Goal: Information Seeking & Learning: Find specific fact

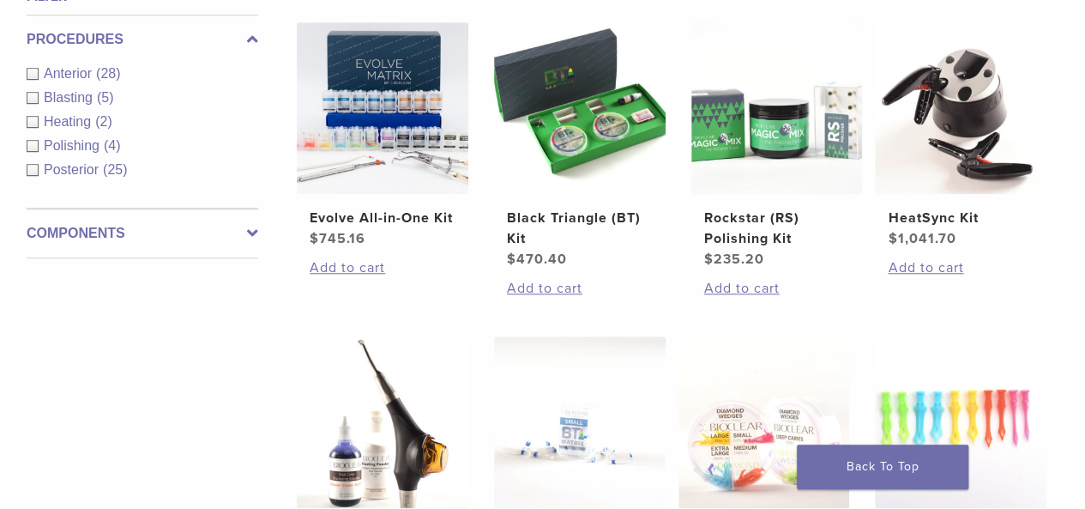
scroll to position [646, 0]
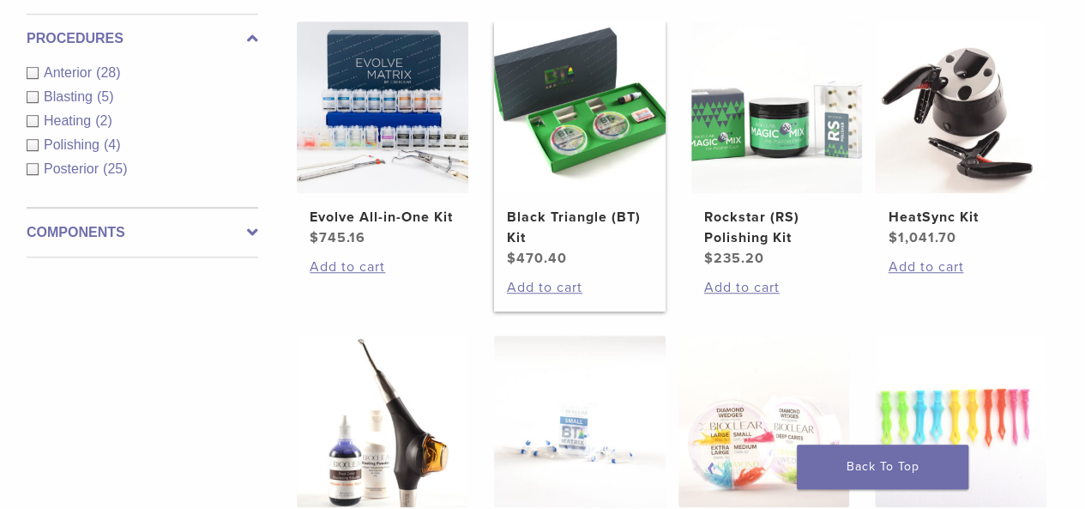
click at [556, 214] on h2 "Black Triangle (BT) Kit" at bounding box center [580, 227] width 146 height 41
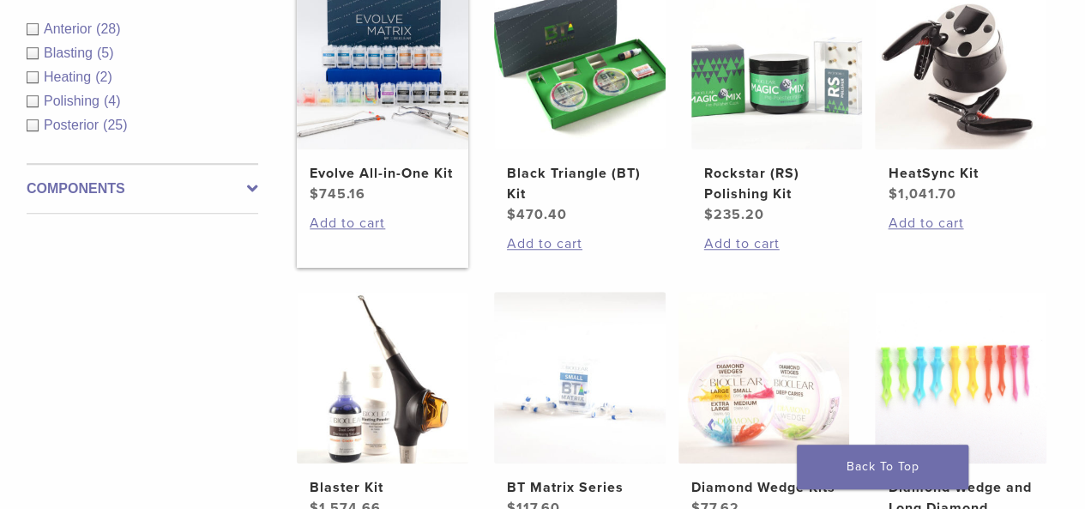
scroll to position [693, 0]
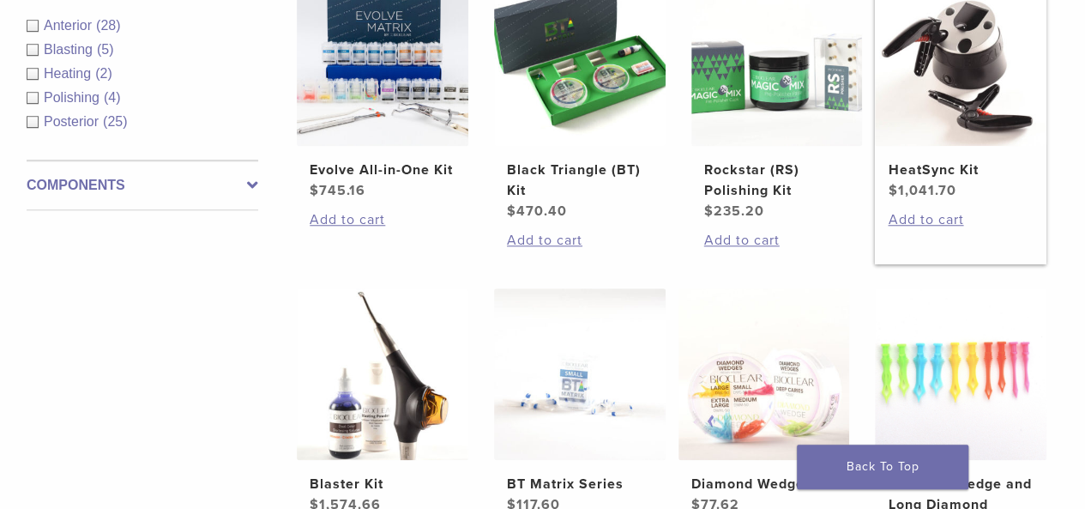
click at [918, 167] on h2 "HeatSync Kit" at bounding box center [961, 170] width 146 height 21
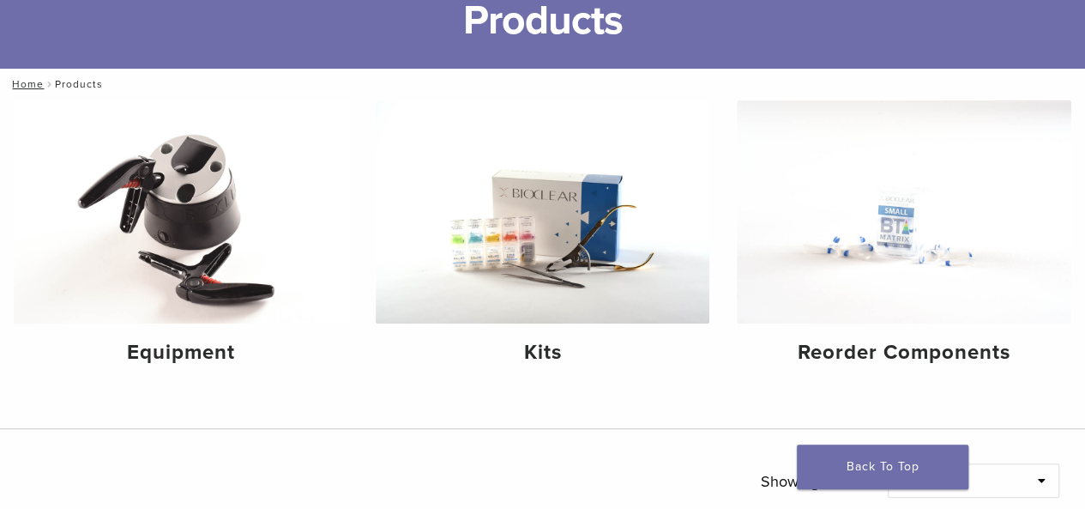
scroll to position [125, 0]
click at [537, 300] on img at bounding box center [543, 211] width 335 height 223
click at [879, 232] on img at bounding box center [904, 211] width 335 height 223
click at [188, 225] on img at bounding box center [181, 211] width 335 height 223
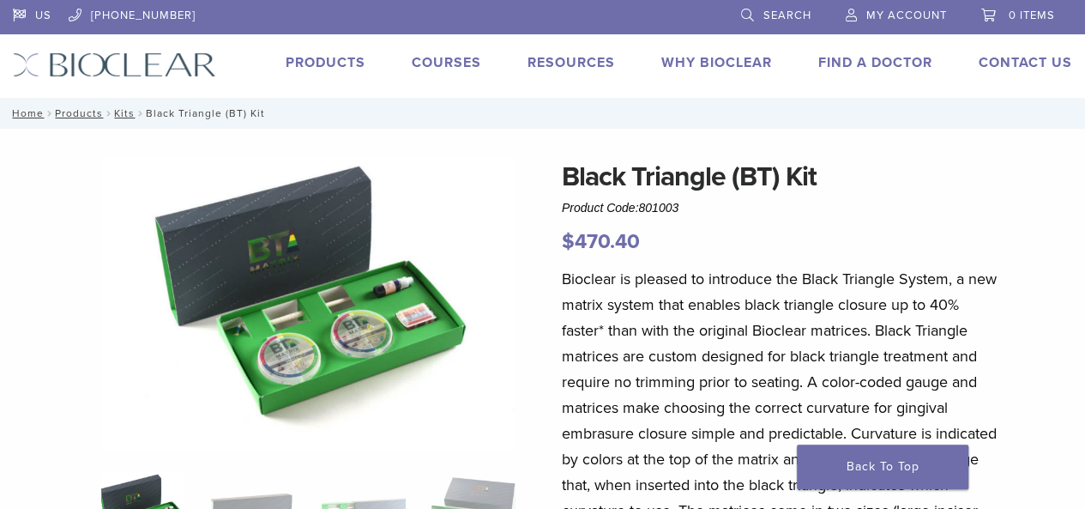
click at [659, 210] on span "801003" at bounding box center [658, 208] width 40 height 14
copy div "Product Code: 801003"
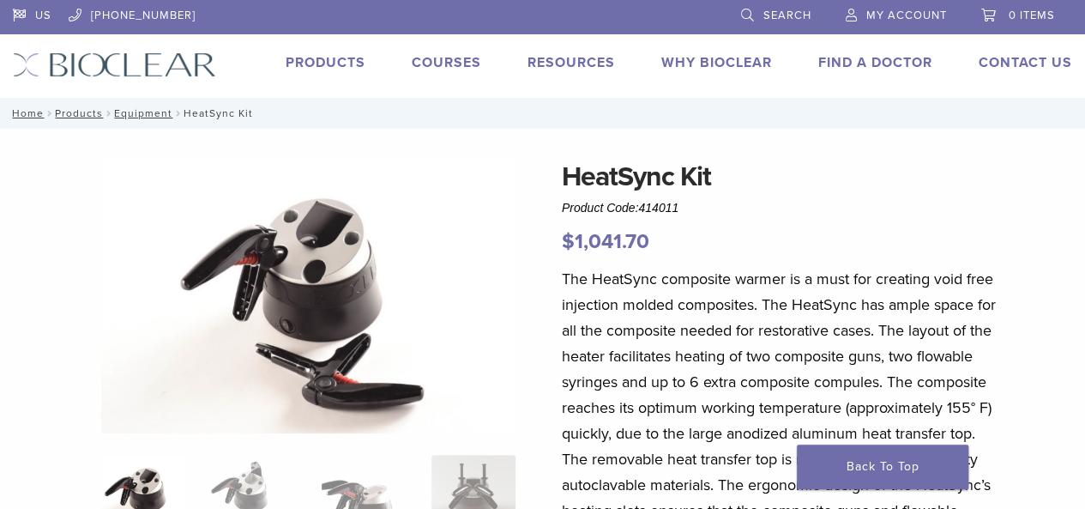
click at [628, 204] on span "Product Code: 414011" at bounding box center [620, 208] width 117 height 14
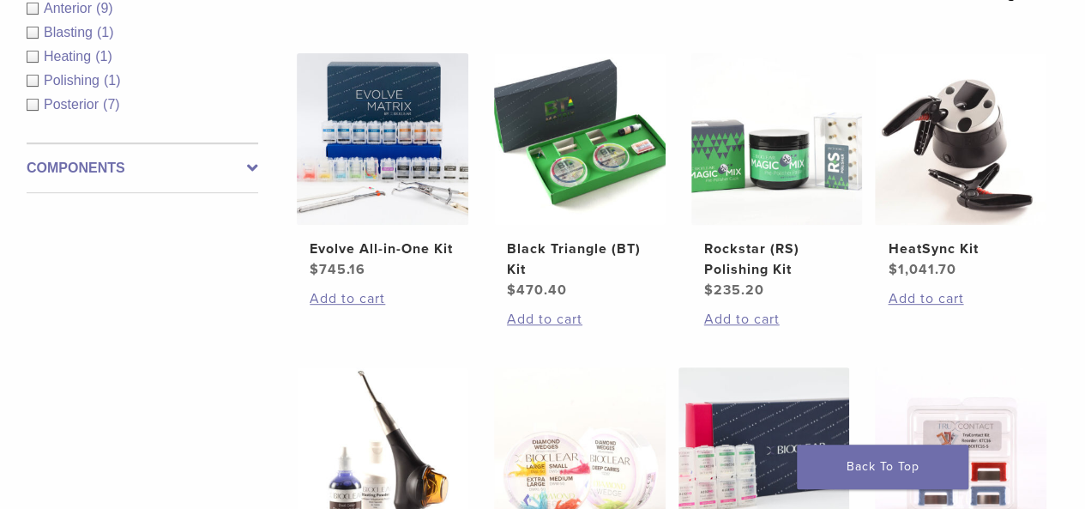
scroll to position [391, 0]
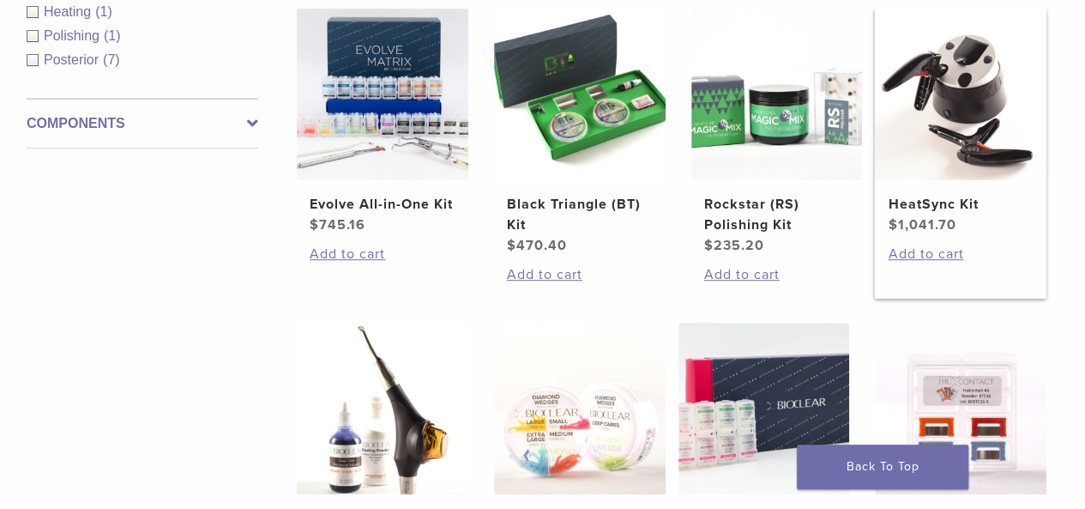
click at [915, 201] on h2 "HeatSync Kit" at bounding box center [961, 204] width 146 height 21
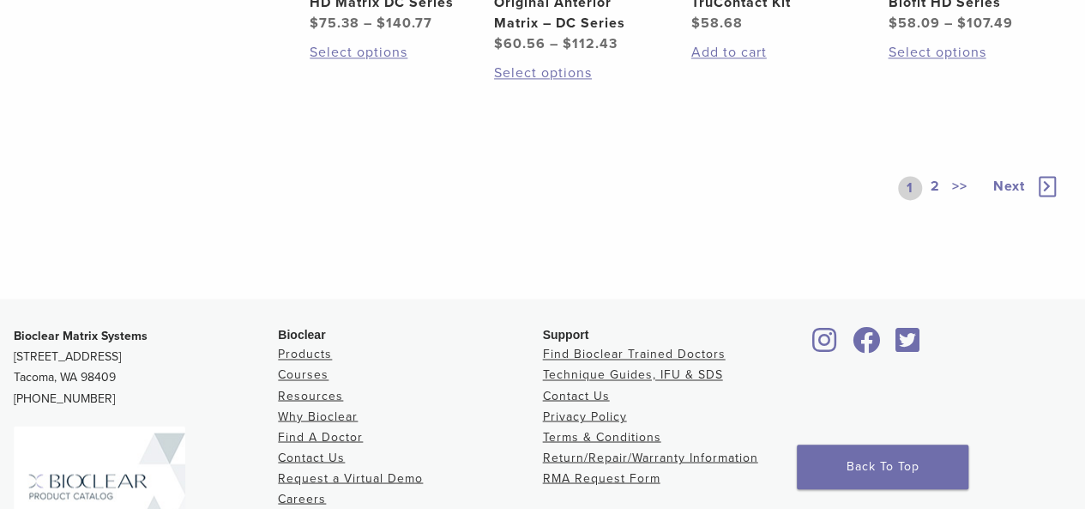
scroll to position [1242, 0]
click at [937, 184] on link "2" at bounding box center [936, 187] width 16 height 24
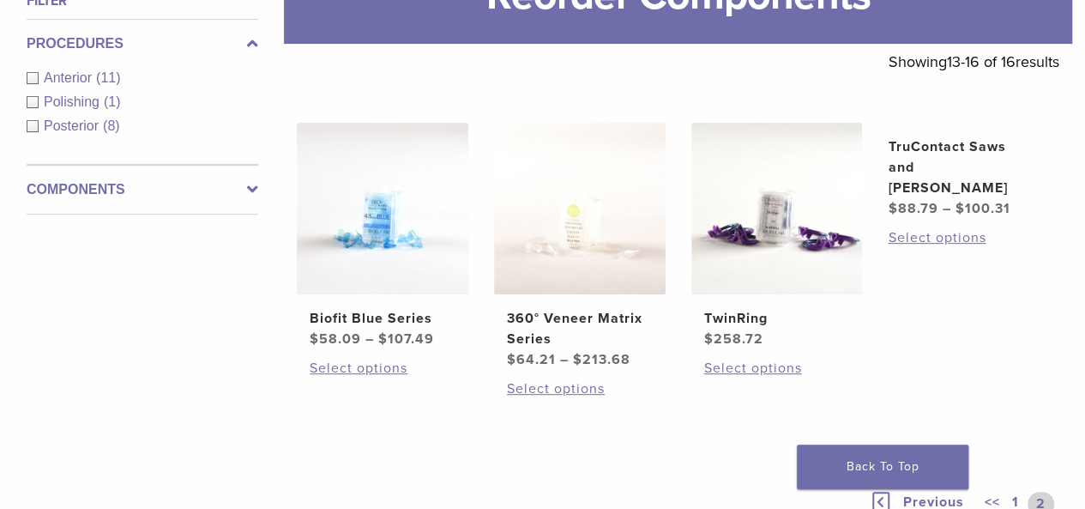
scroll to position [276, 0]
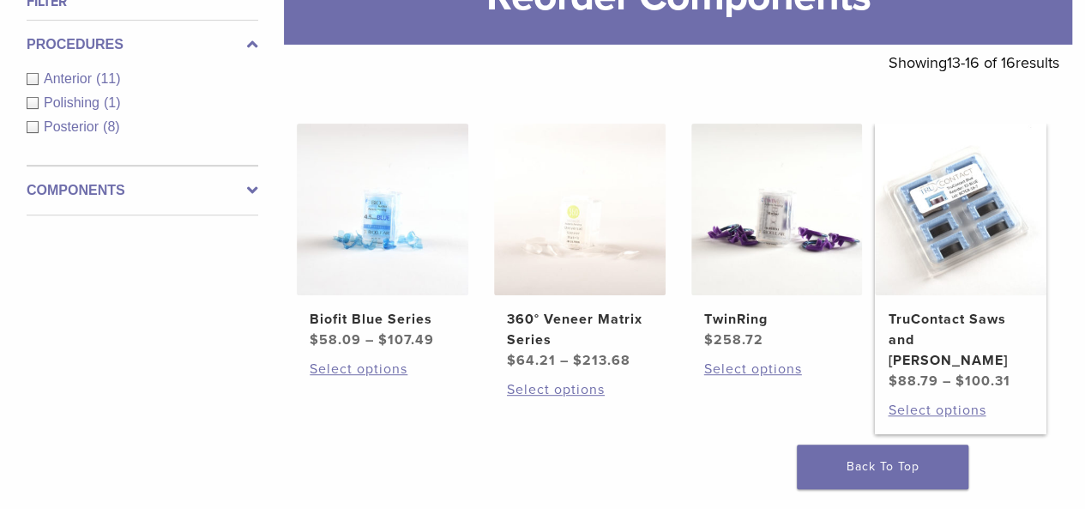
click at [928, 321] on h2 "TruContact Saws and Sanders" at bounding box center [961, 340] width 146 height 62
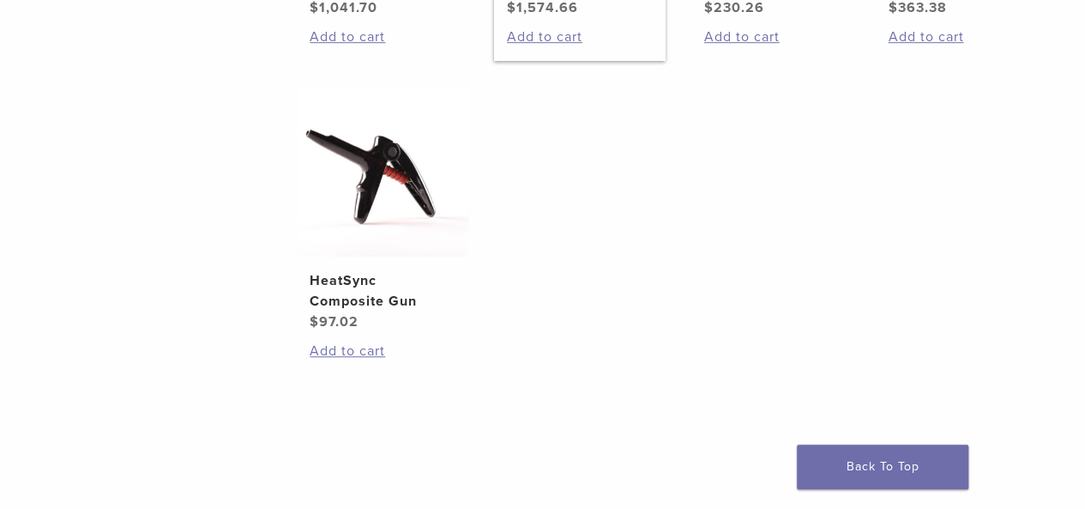
scroll to position [604, 0]
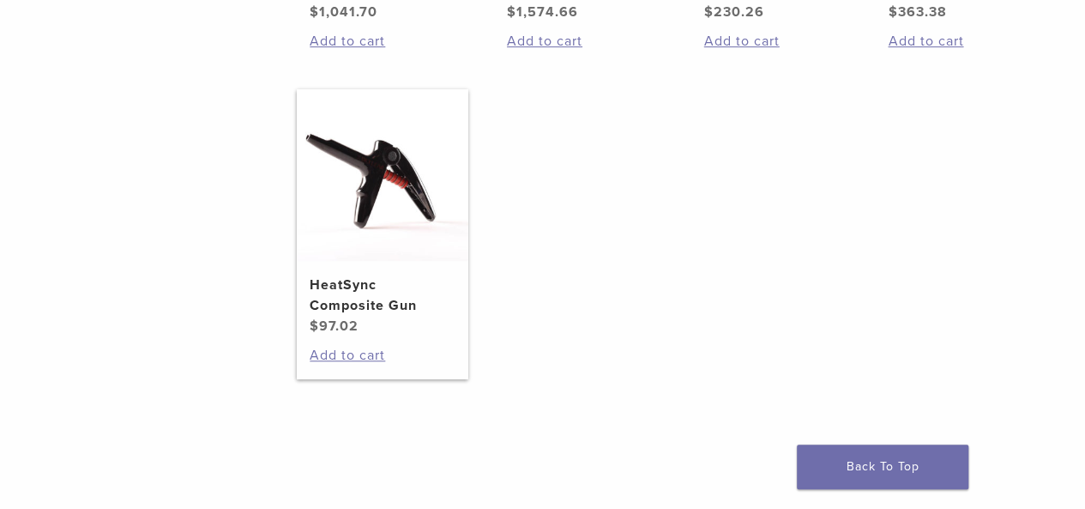
click at [343, 305] on h2 "HeatSync Composite Gun" at bounding box center [383, 295] width 146 height 41
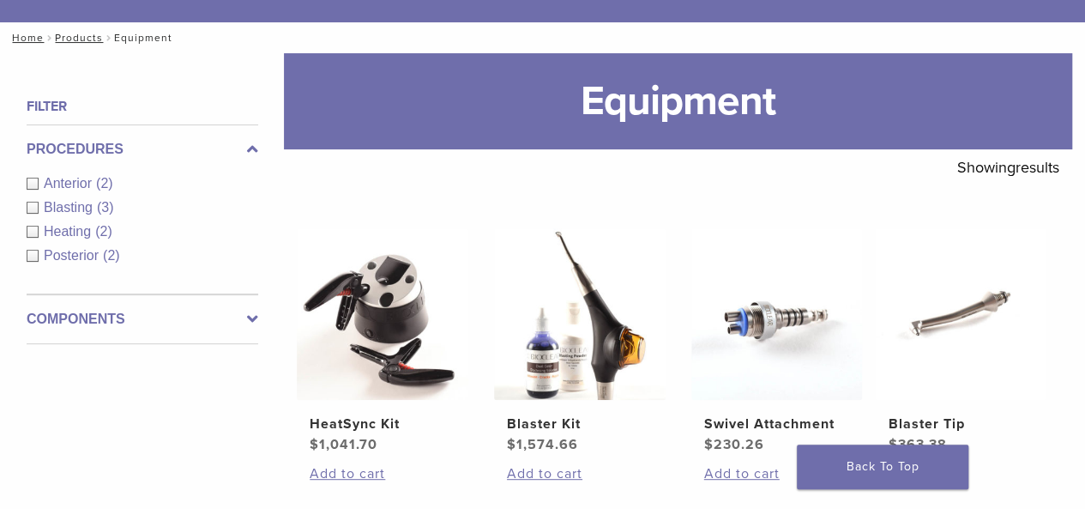
scroll to position [171, 0]
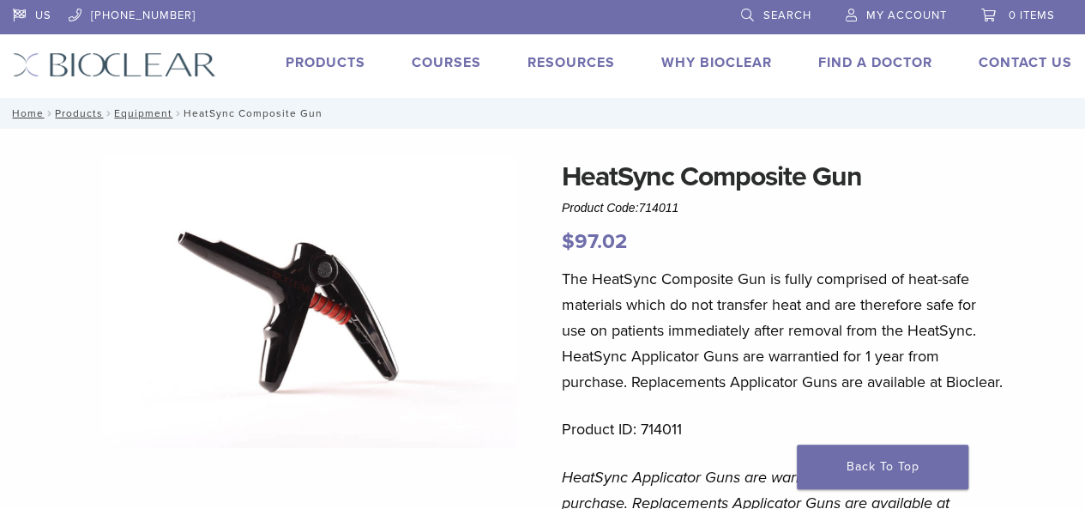
click at [656, 203] on span "714011" at bounding box center [658, 208] width 40 height 14
copy div "Product Code: 714011"
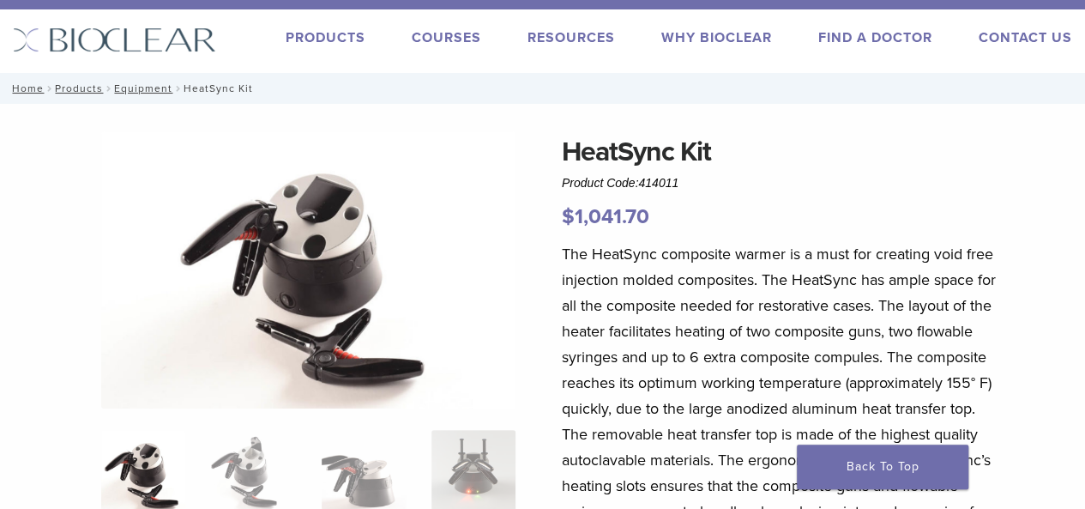
scroll to position [23, 0]
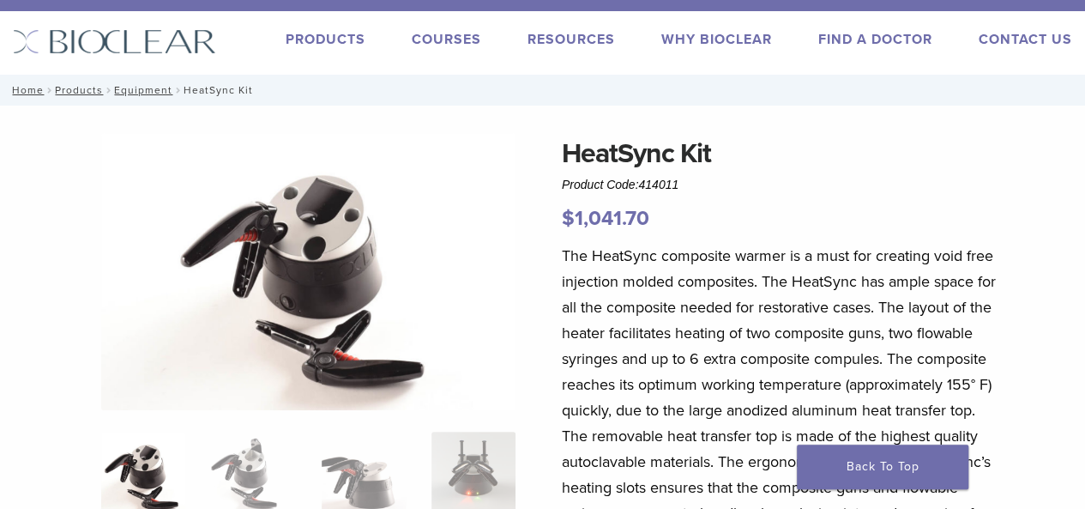
click at [639, 183] on span "Product Code: 414011" at bounding box center [620, 185] width 117 height 14
copy div "Product Code: 414011"
